Goal: Task Accomplishment & Management: Manage account settings

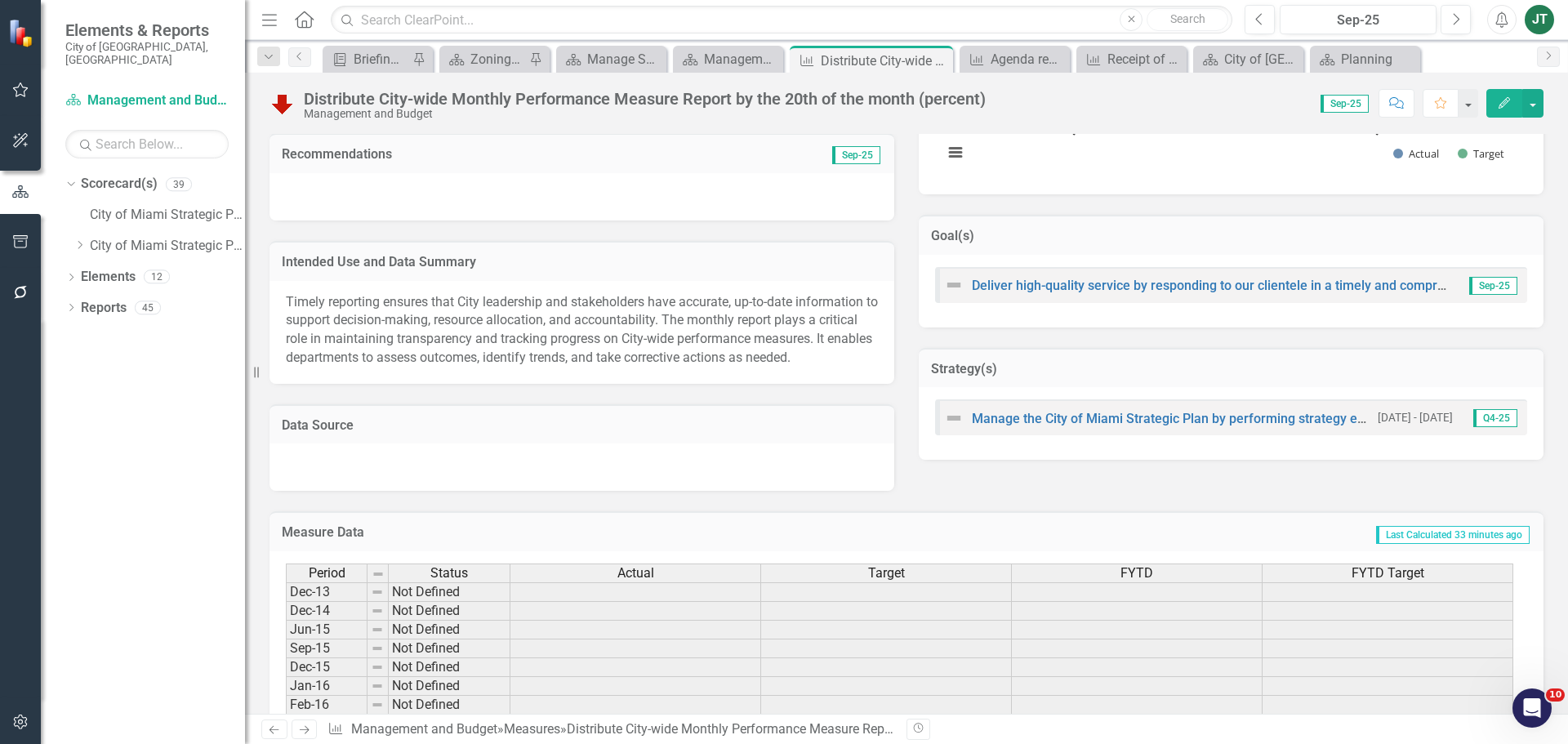
scroll to position [490, 0]
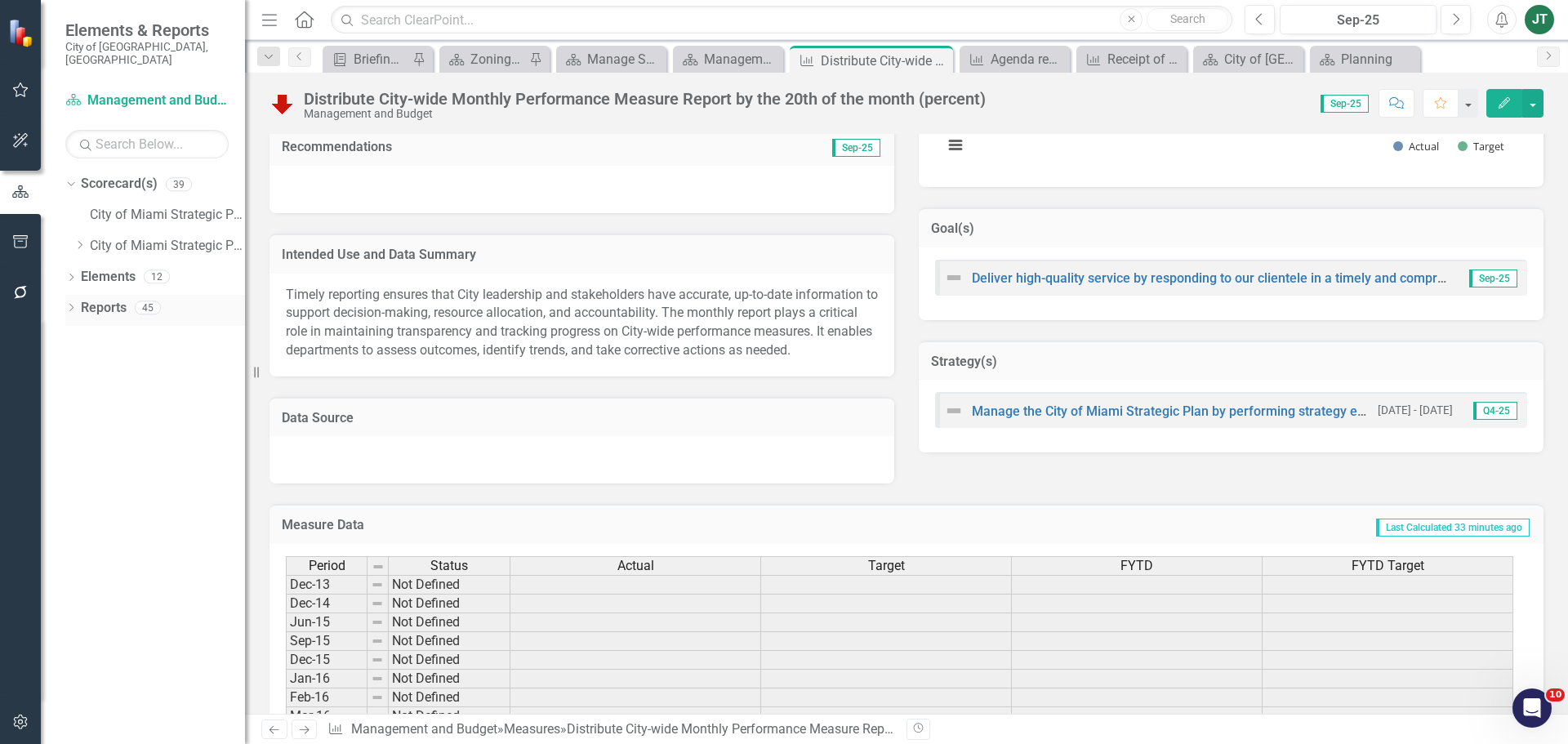
click at [86, 299] on link "Reports" at bounding box center [103, 309] width 46 height 19
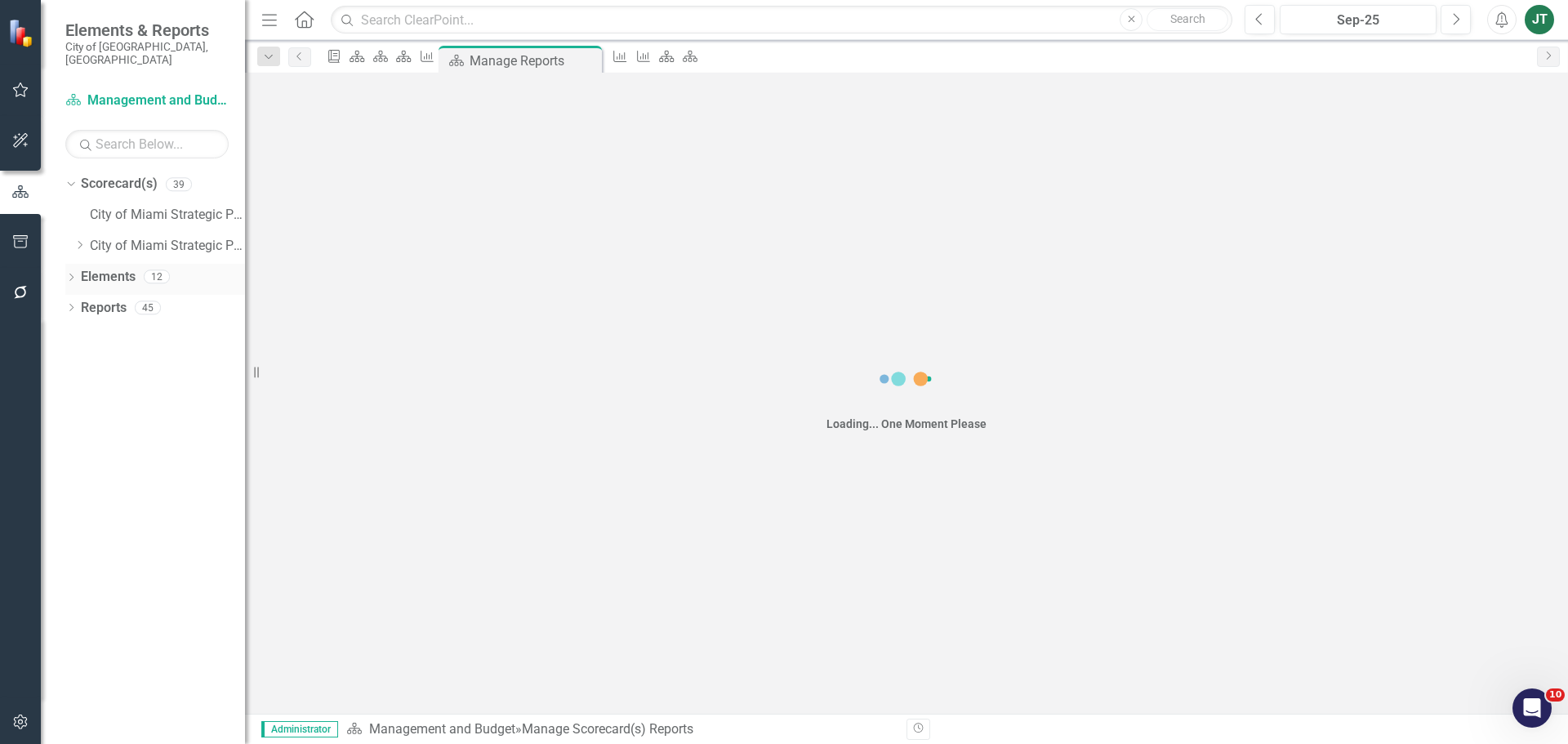
click at [103, 268] on link "Elements" at bounding box center [108, 277] width 55 height 19
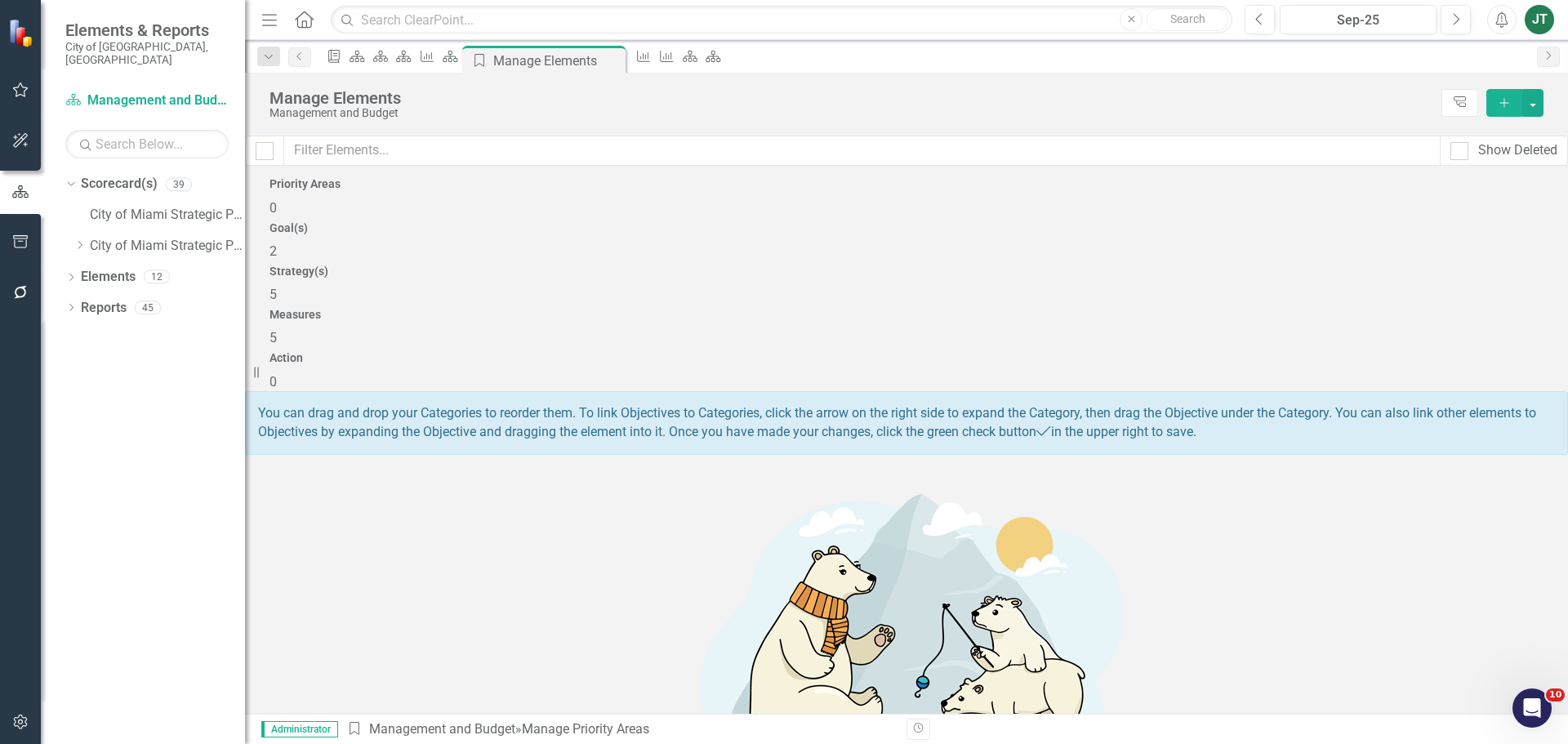
click at [277, 287] on span "5" at bounding box center [273, 294] width 8 height 16
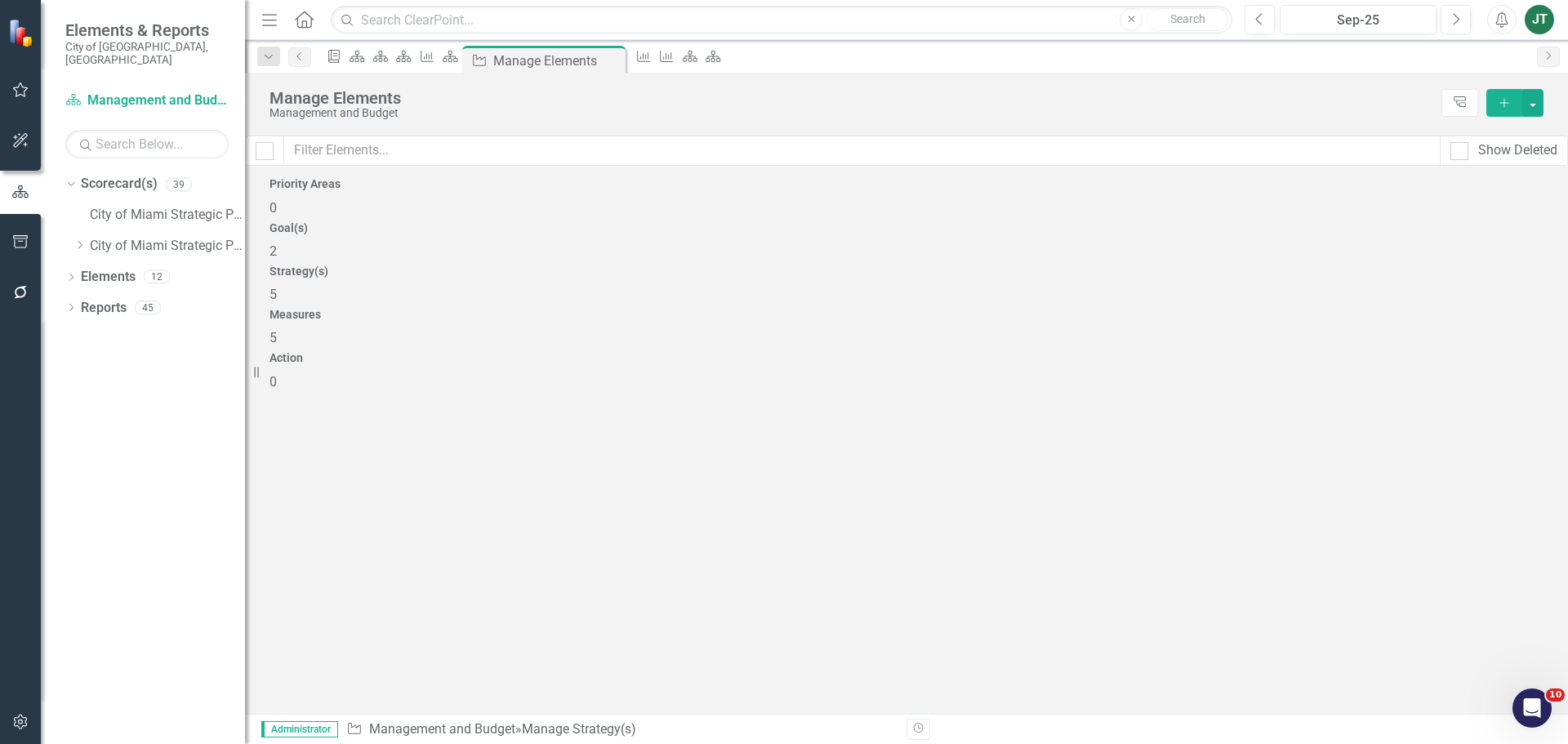
drag, startPoint x: 1119, startPoint y: 252, endPoint x: 1114, endPoint y: 260, distance: 9.4
click at [1119, 309] on div "Measures 5" at bounding box center [906, 328] width 1274 height 39
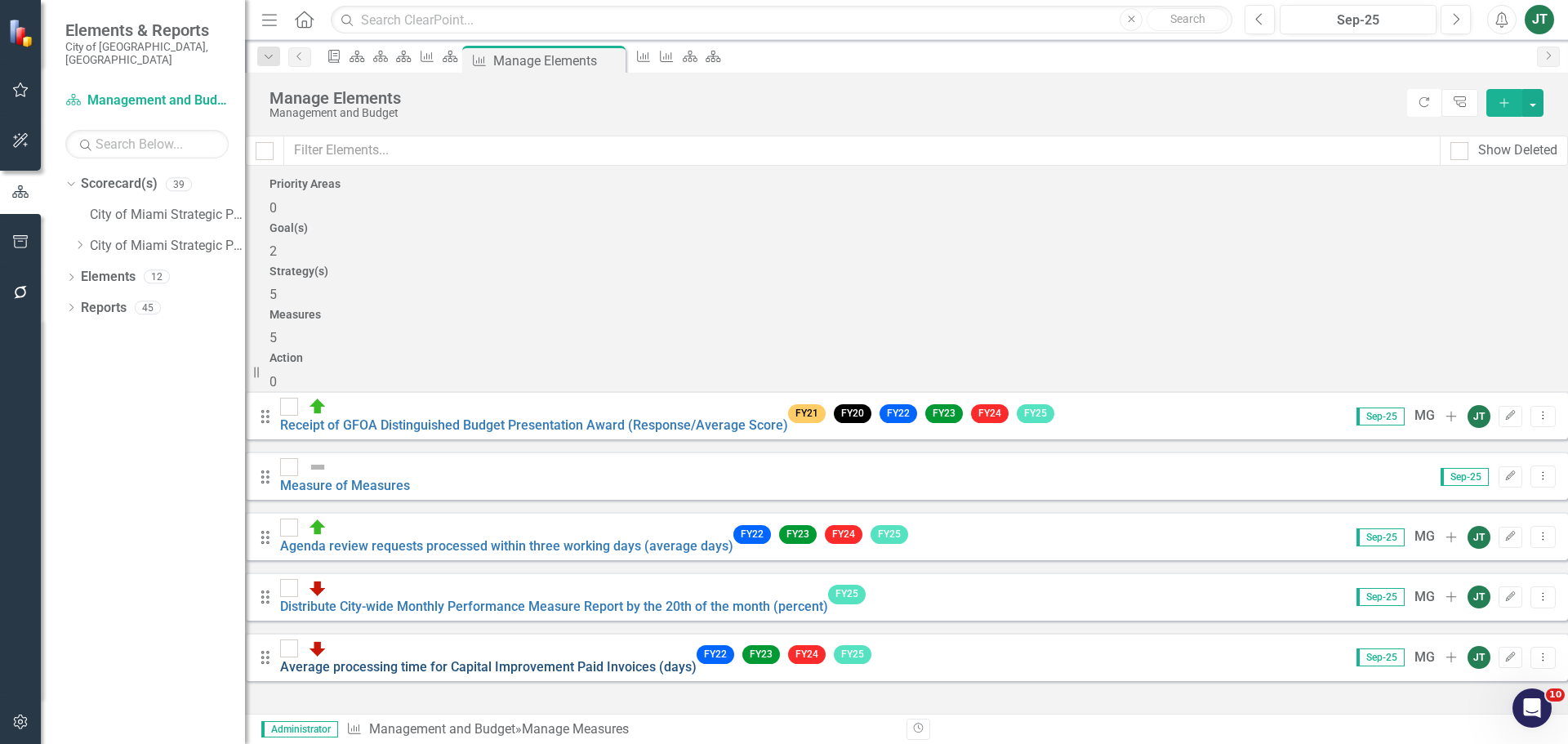
click at [562, 660] on link "Average processing time for Capital Improvement Paid Invoices (days)" at bounding box center [488, 667] width 417 height 16
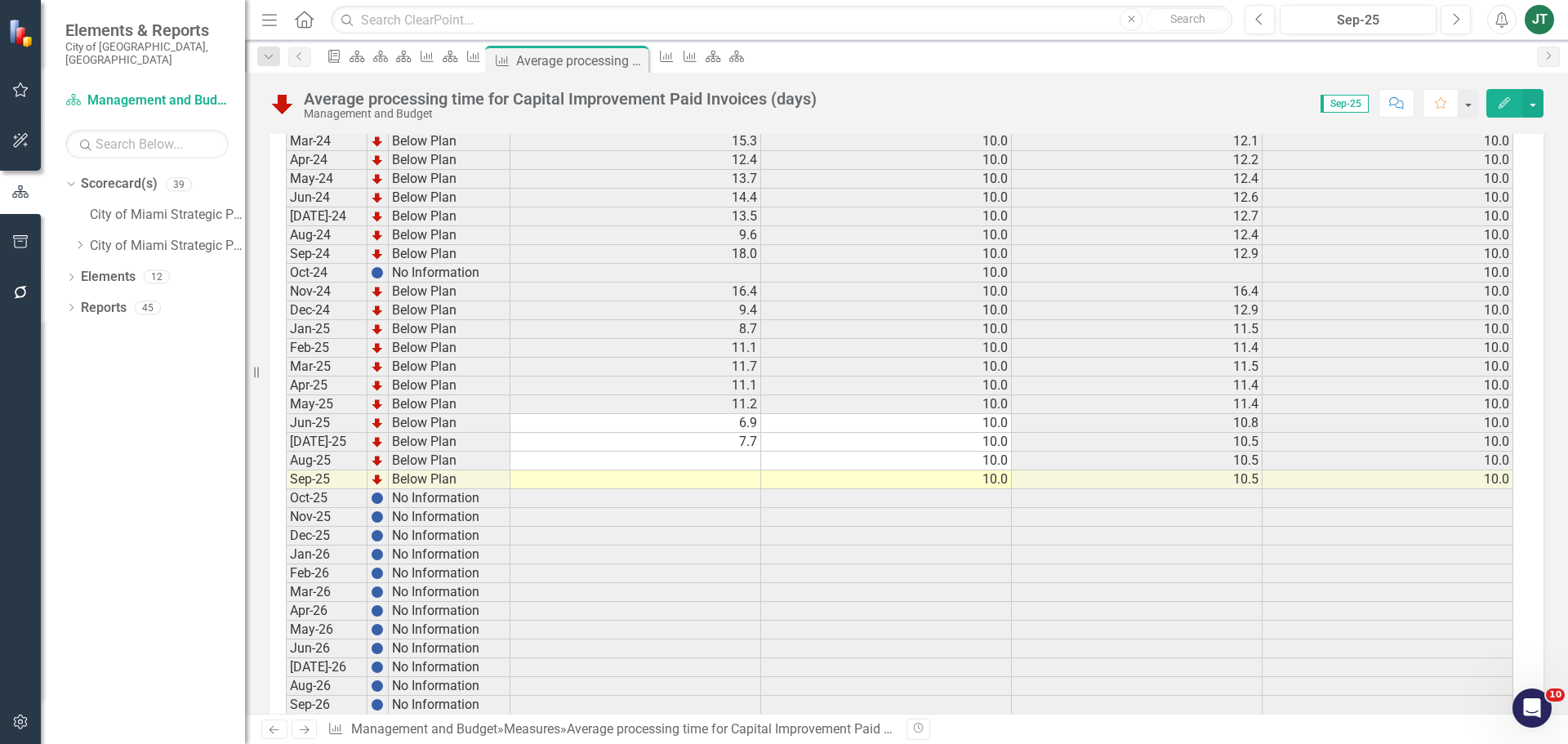
scroll to position [3105, 0]
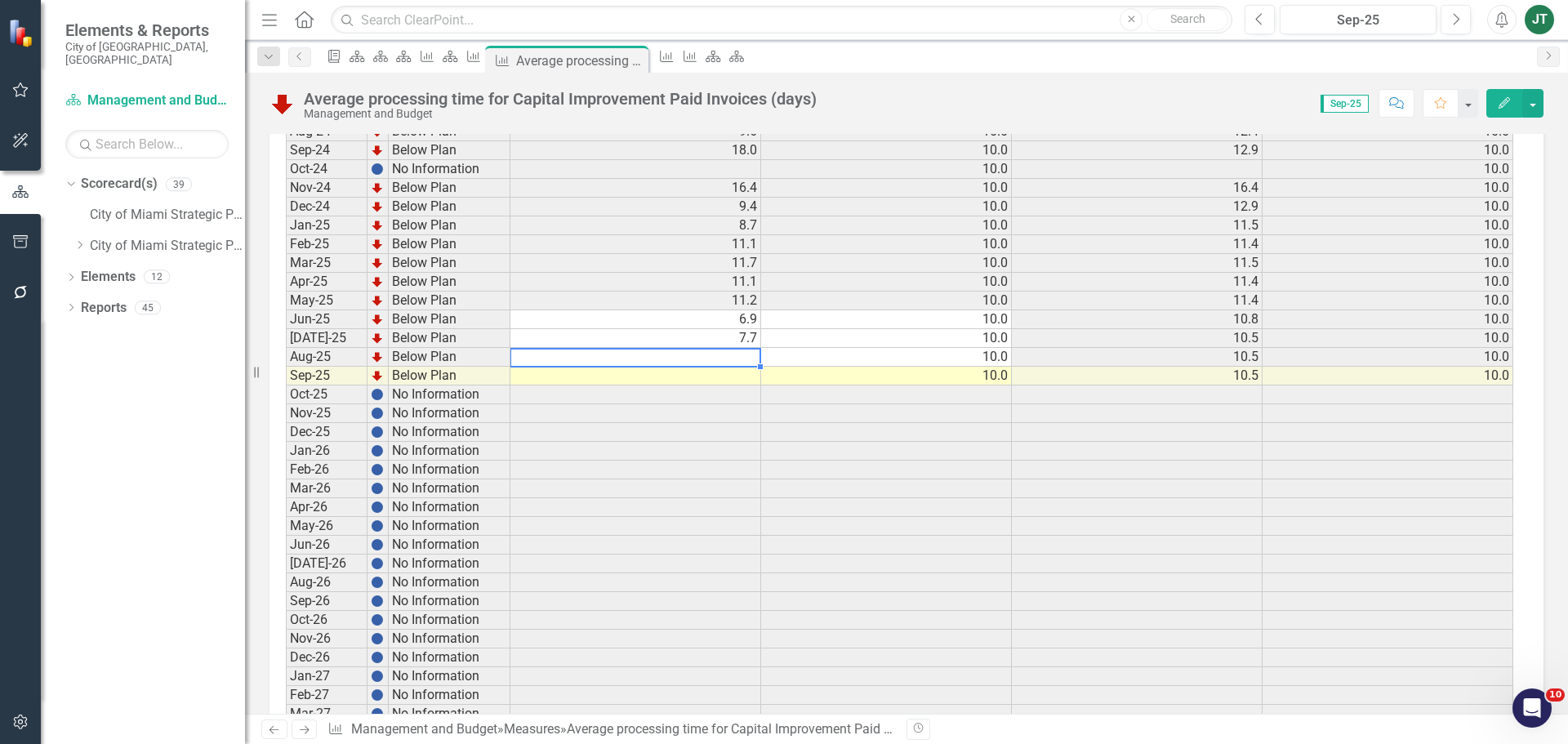
click at [723, 355] on td at bounding box center [635, 357] width 251 height 19
click at [746, 384] on td at bounding box center [635, 376] width 251 height 19
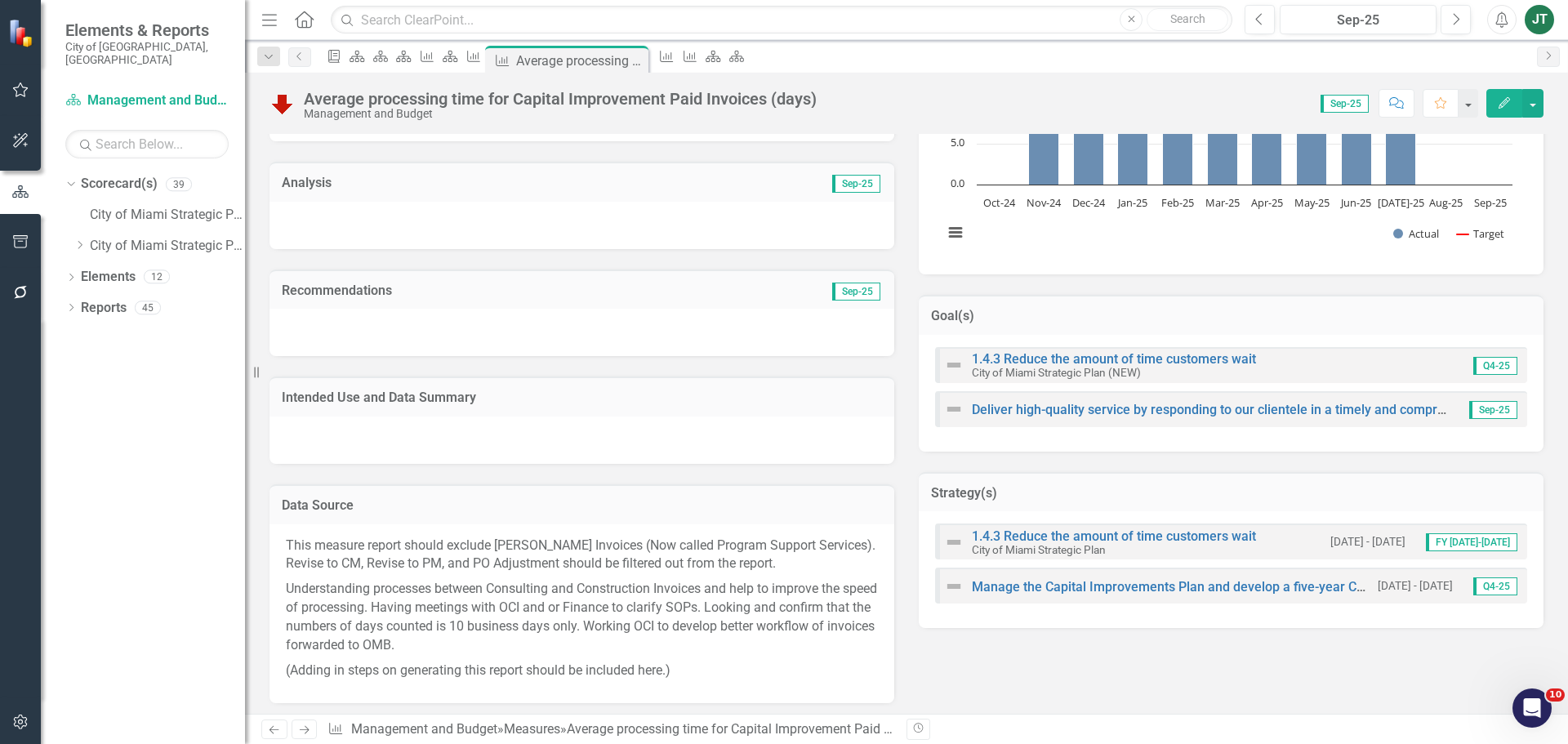
scroll to position [163, 0]
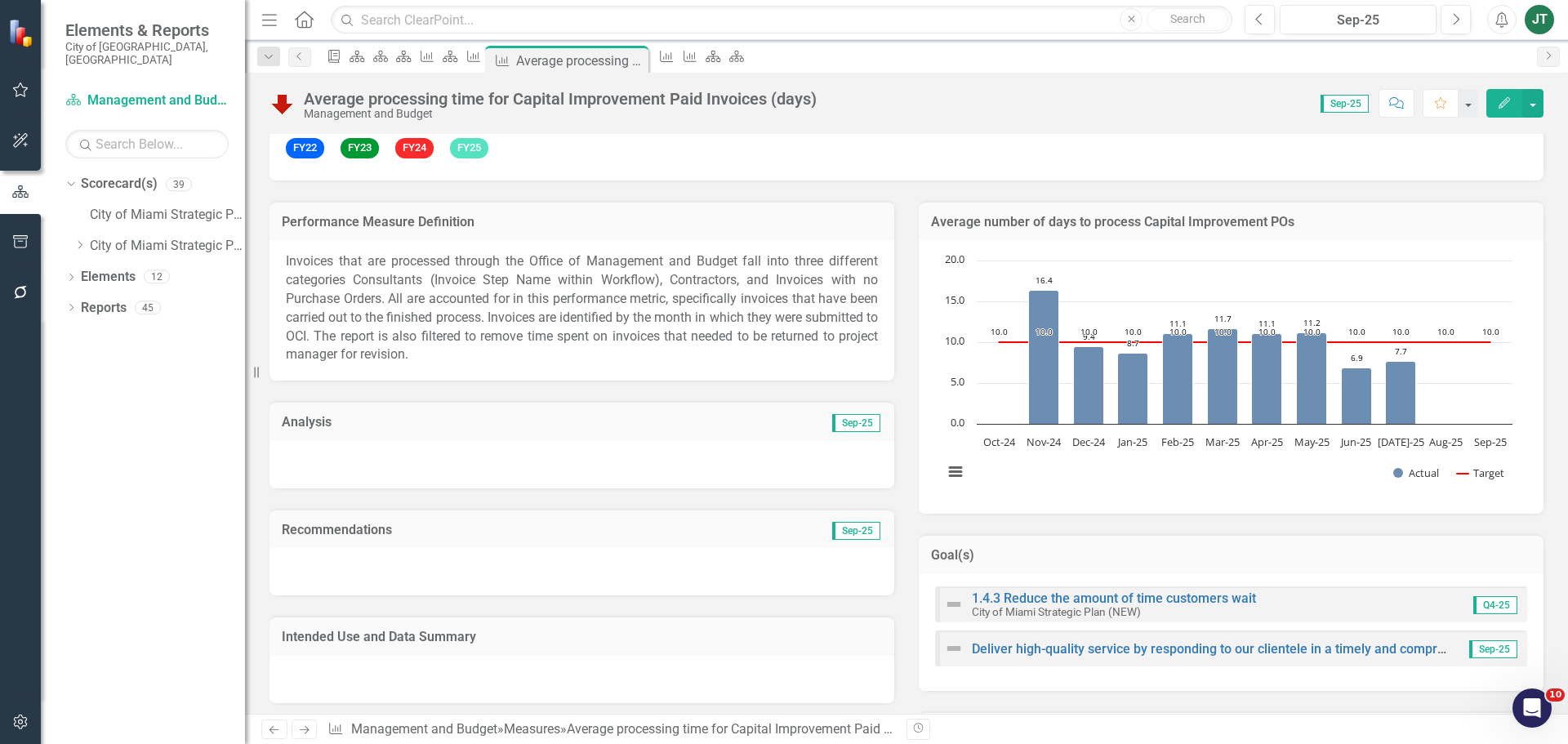
click at [592, 448] on div at bounding box center [581, 465] width 624 height 48
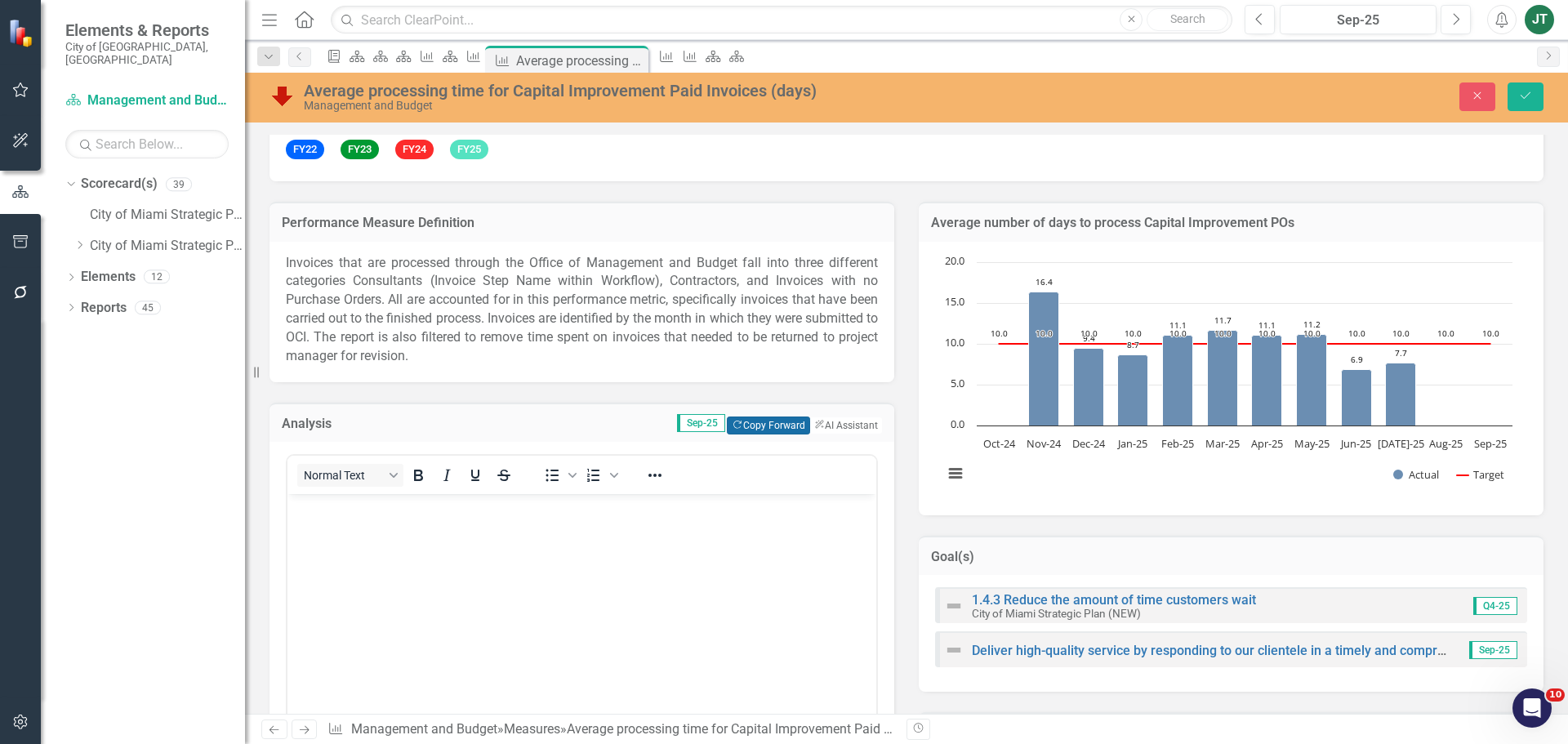
scroll to position [0, 0]
click at [749, 422] on button "Copy Forward Copy Forward" at bounding box center [768, 426] width 83 height 18
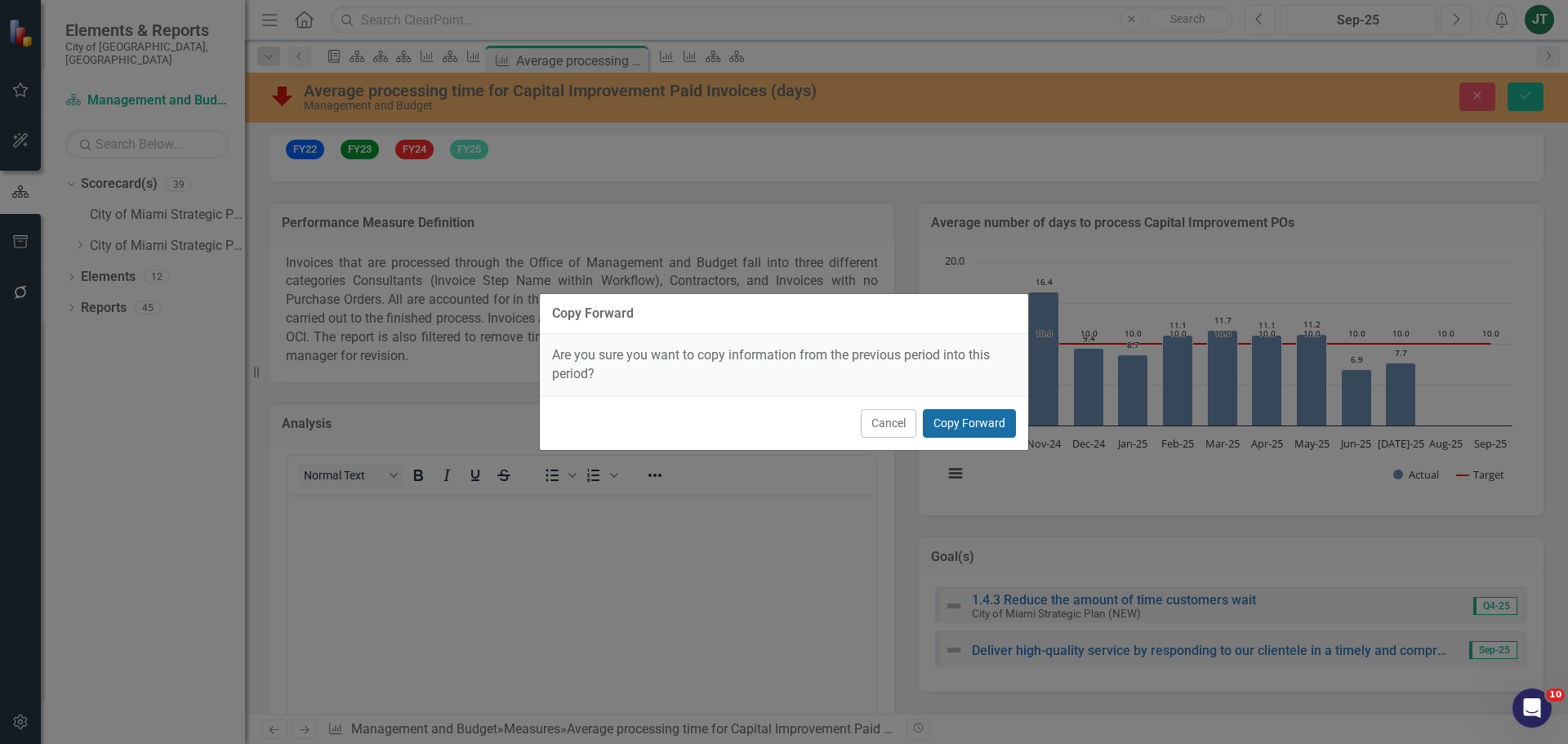
click at [970, 426] on button "Copy Forward" at bounding box center [969, 424] width 93 height 28
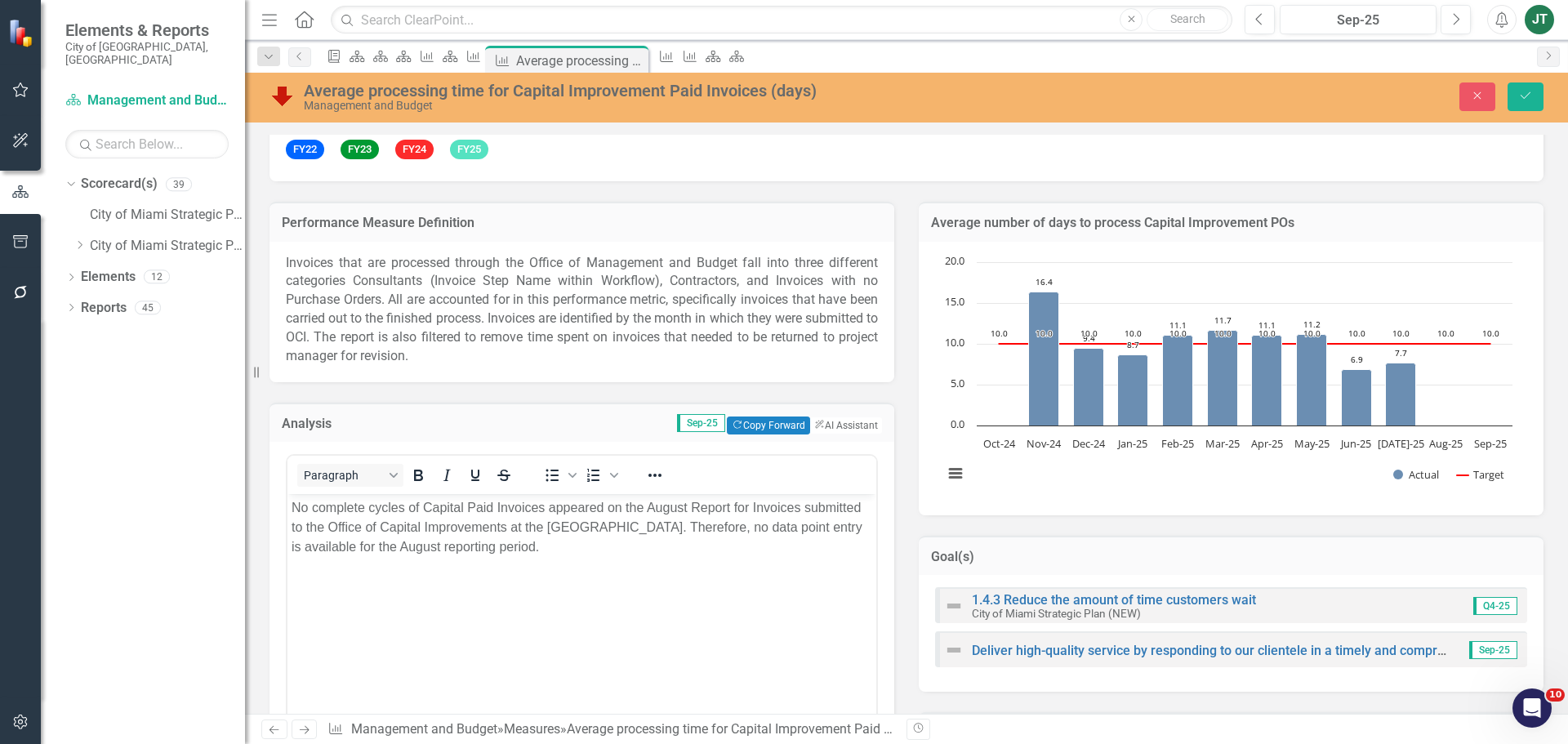
click at [649, 550] on p "No complete cycles of Capital Paid Invoices appeared on the August Report for I…" at bounding box center [582, 528] width 581 height 59
click at [672, 510] on p "No complete cycles of Capital Paid Invoices appeared on the August Report for I…" at bounding box center [582, 528] width 581 height 59
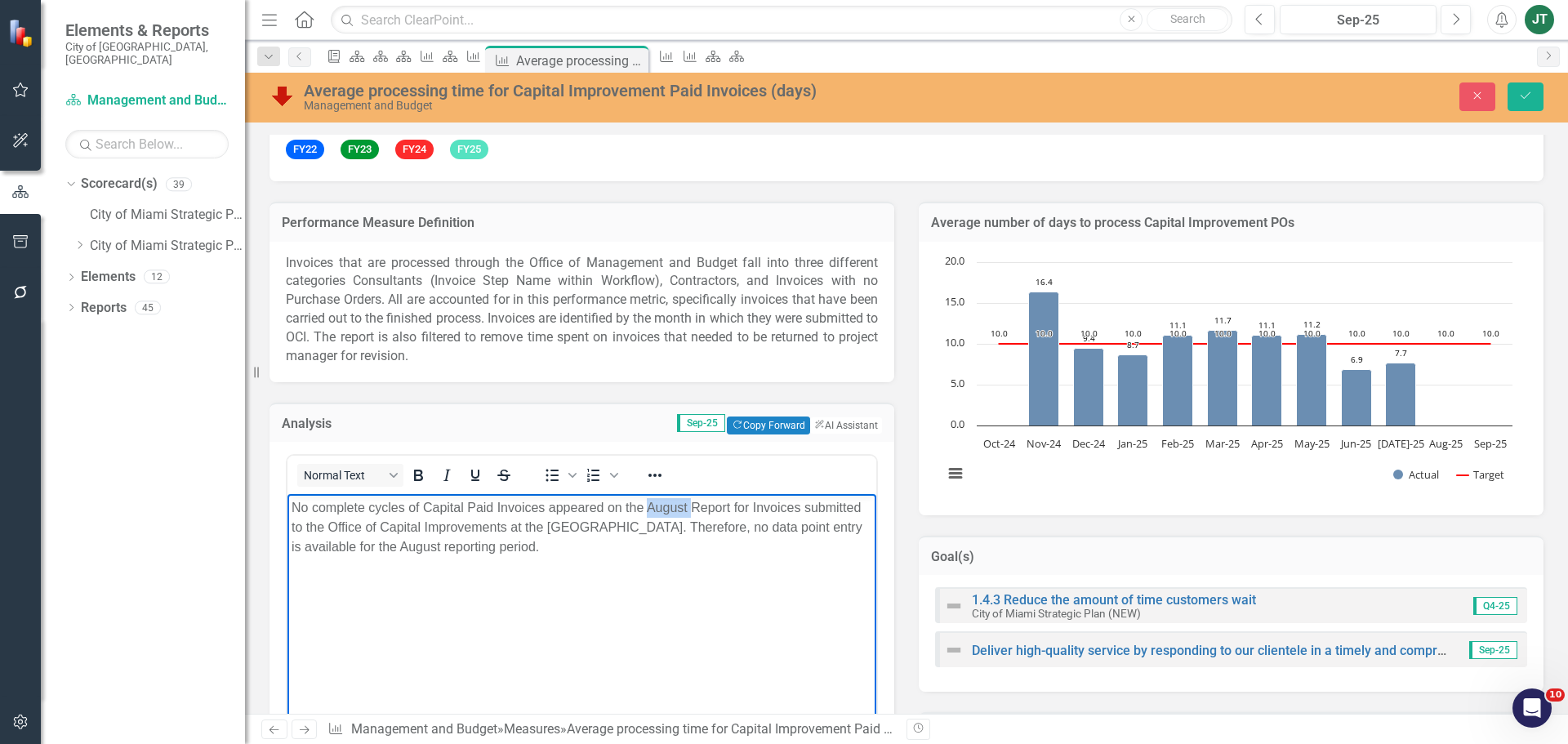
click at [672, 510] on p "No complete cycles of Capital Paid Invoices appeared on the August Report for I…" at bounding box center [582, 528] width 581 height 59
